Goal: Use online tool/utility: Utilize a website feature to perform a specific function

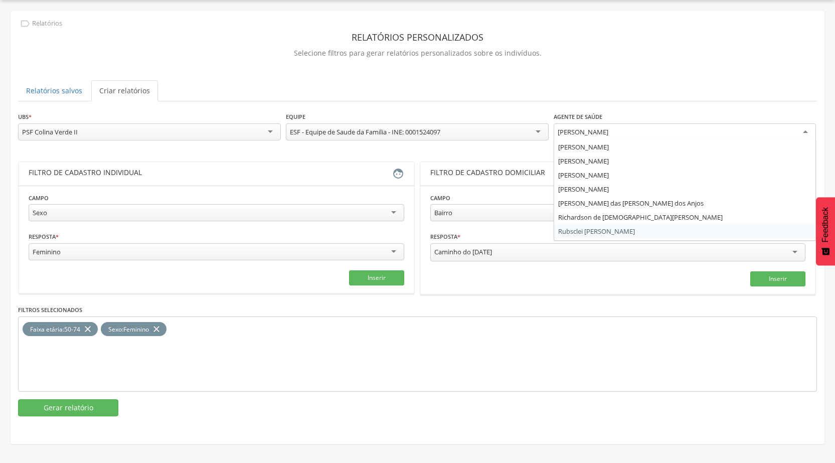
scroll to position [54, 0]
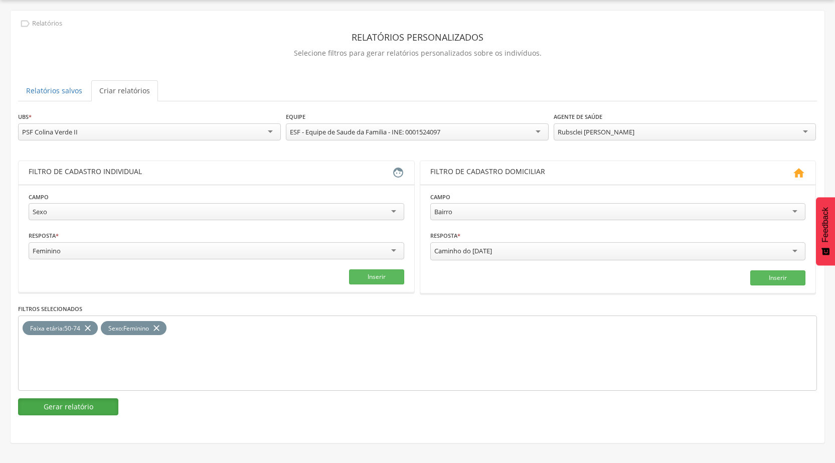
click at [102, 407] on button "Gerar relatório" at bounding box center [68, 406] width 100 height 17
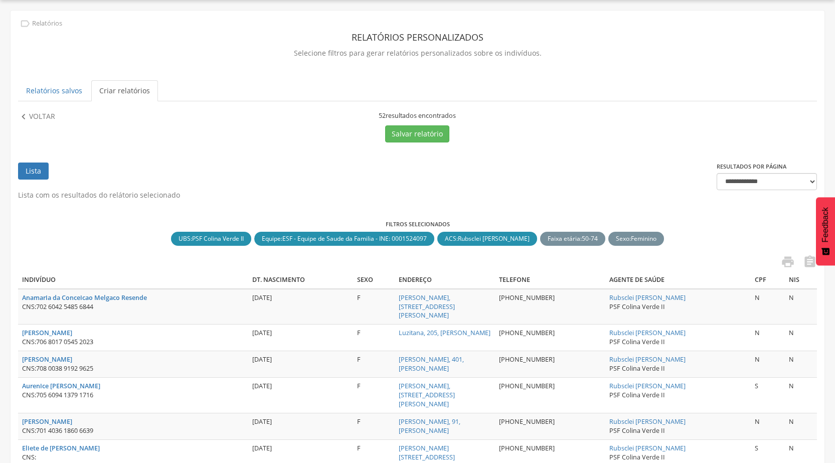
scroll to position [80, 0]
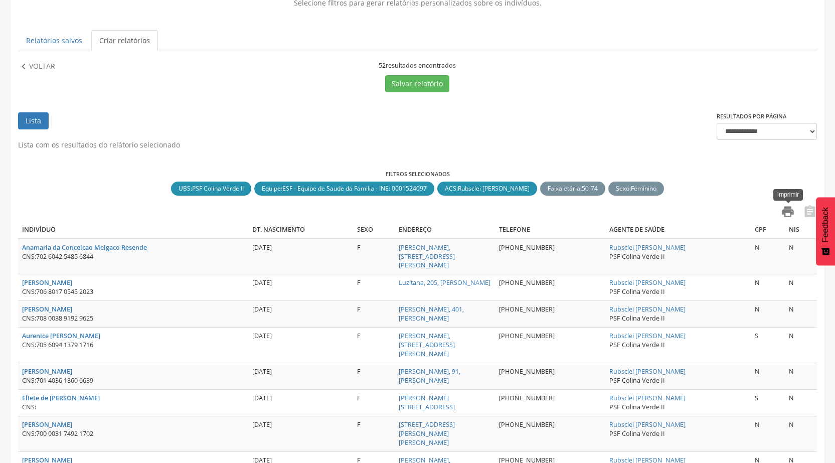
click at [783, 215] on icon "" at bounding box center [788, 212] width 14 height 14
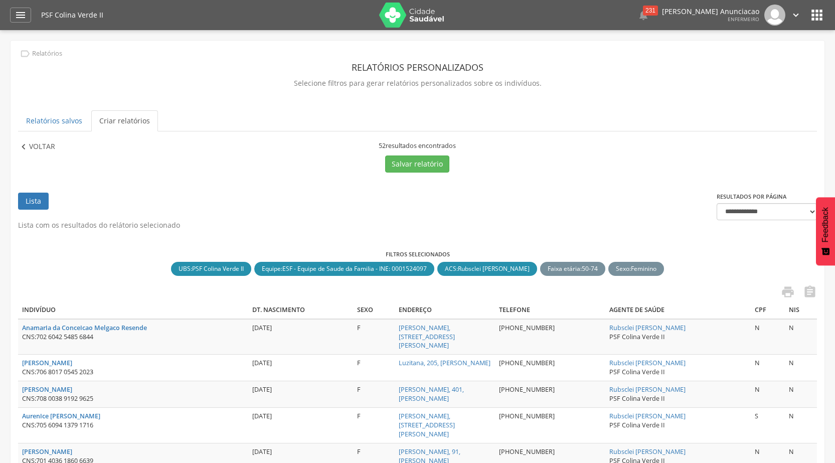
click at [30, 150] on p "Voltar" at bounding box center [42, 146] width 26 height 11
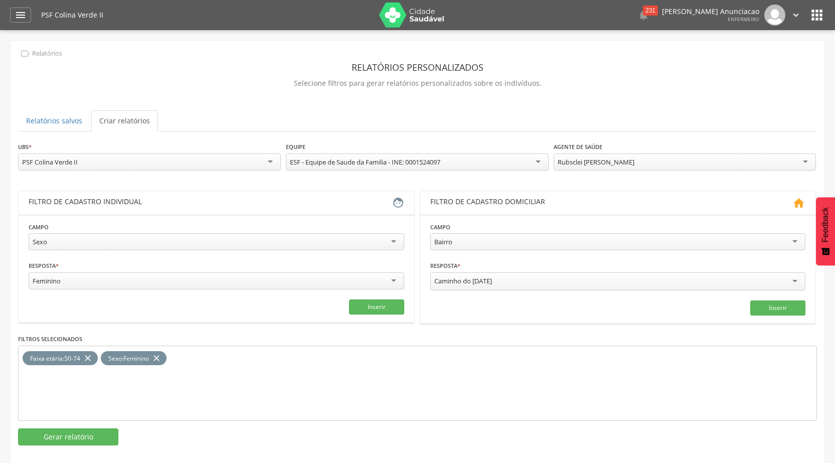
click at [605, 158] on div "Rubsclei [PERSON_NAME]" at bounding box center [595, 161] width 77 height 9
click at [116, 242] on div "Sexo" at bounding box center [216, 241] width 375 height 17
click at [79, 279] on input "text" at bounding box center [121, 280] width 185 height 17
type input "**"
click at [299, 285] on input "text" at bounding box center [311, 280] width 185 height 17
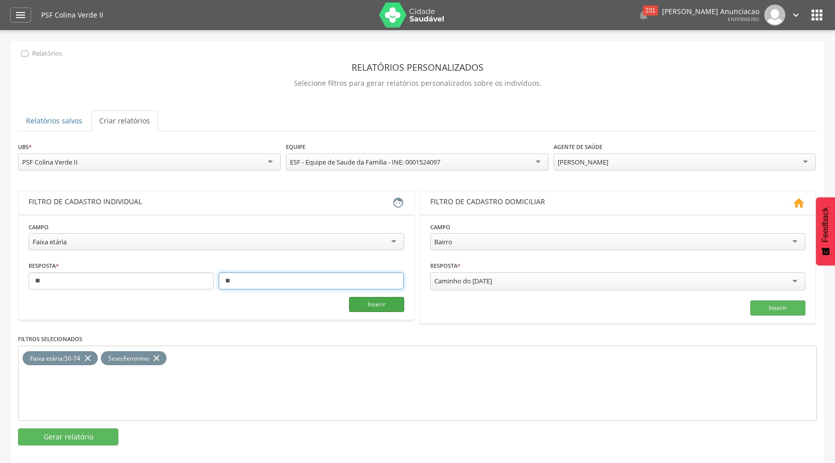
type input "**"
click at [380, 308] on button "Inserir" at bounding box center [376, 304] width 55 height 15
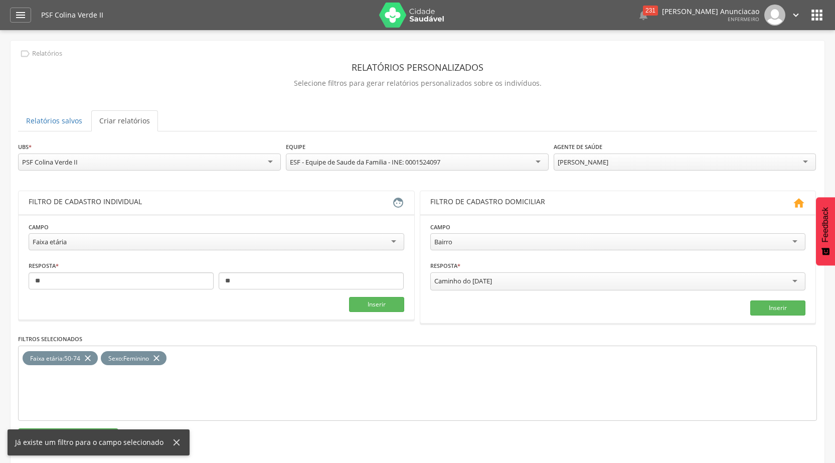
click at [87, 356] on icon "close" at bounding box center [88, 358] width 10 height 15
click at [373, 306] on button "Inserir" at bounding box center [376, 304] width 55 height 15
click at [442, 383] on div "Sexo : Feminino close Faixa etária : 24-64 close" at bounding box center [417, 382] width 799 height 75
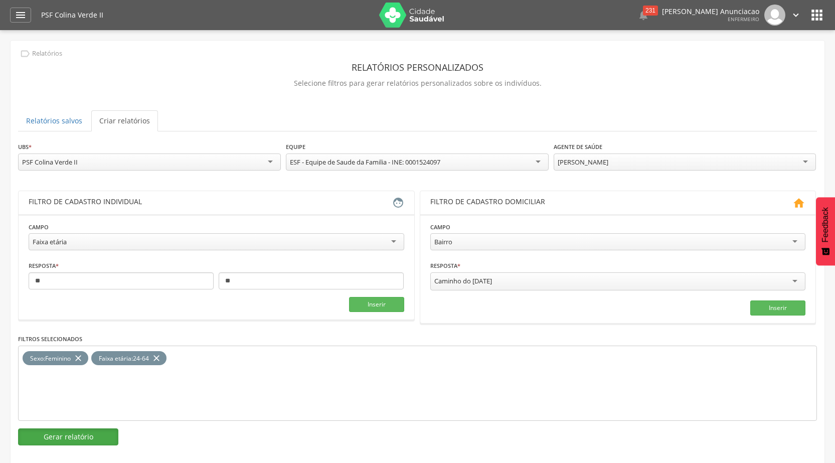
click at [87, 431] on button "Gerar relatório" at bounding box center [68, 436] width 100 height 17
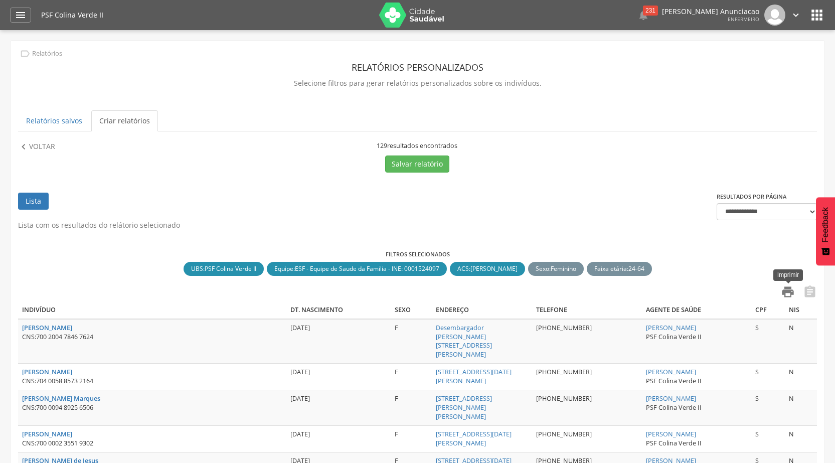
click at [784, 294] on icon "" at bounding box center [788, 292] width 14 height 14
